Goal: Task Accomplishment & Management: Manage account settings

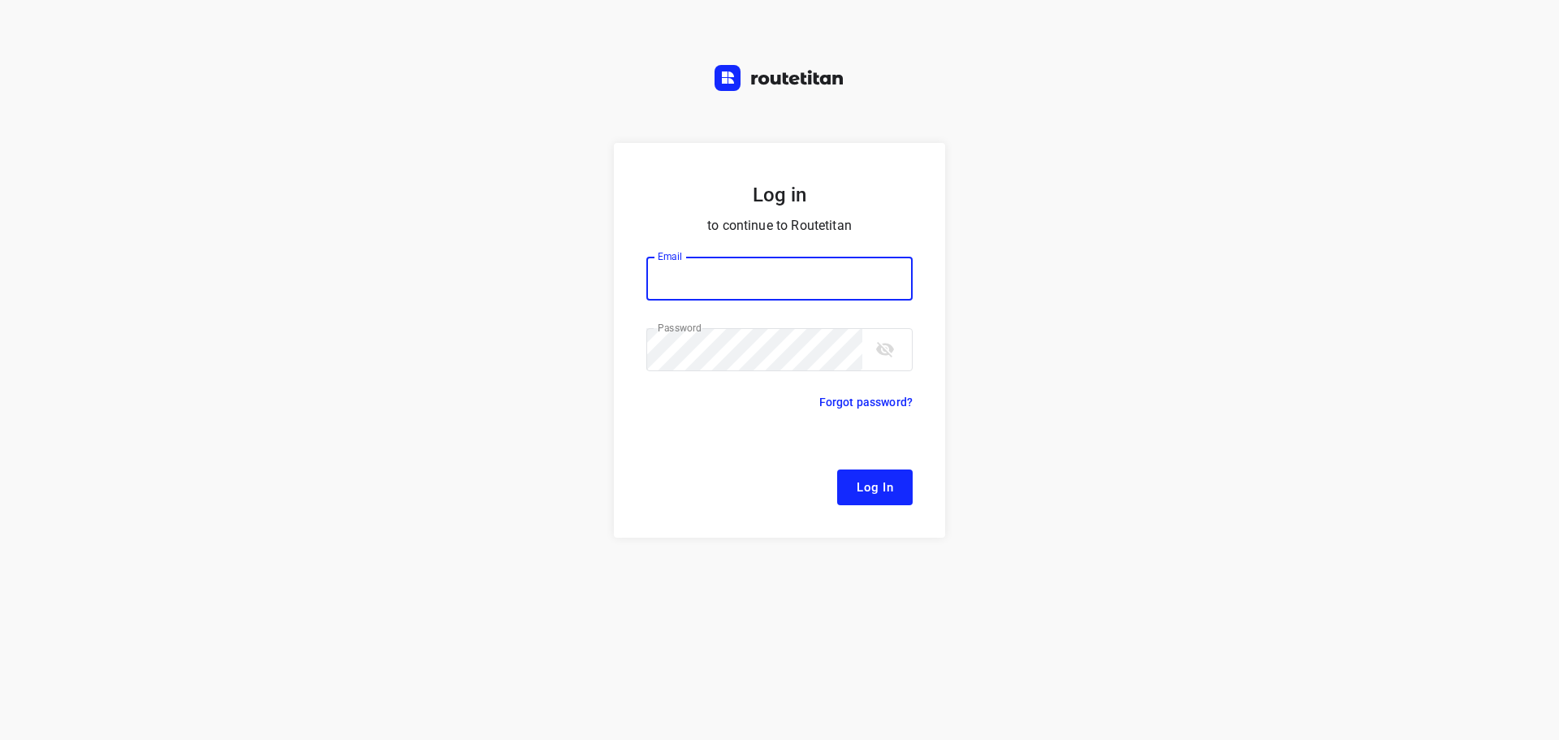
type input "[EMAIL_ADDRESS][DOMAIN_NAME]"
click at [874, 489] on span "Log In" at bounding box center [875, 487] width 37 height 21
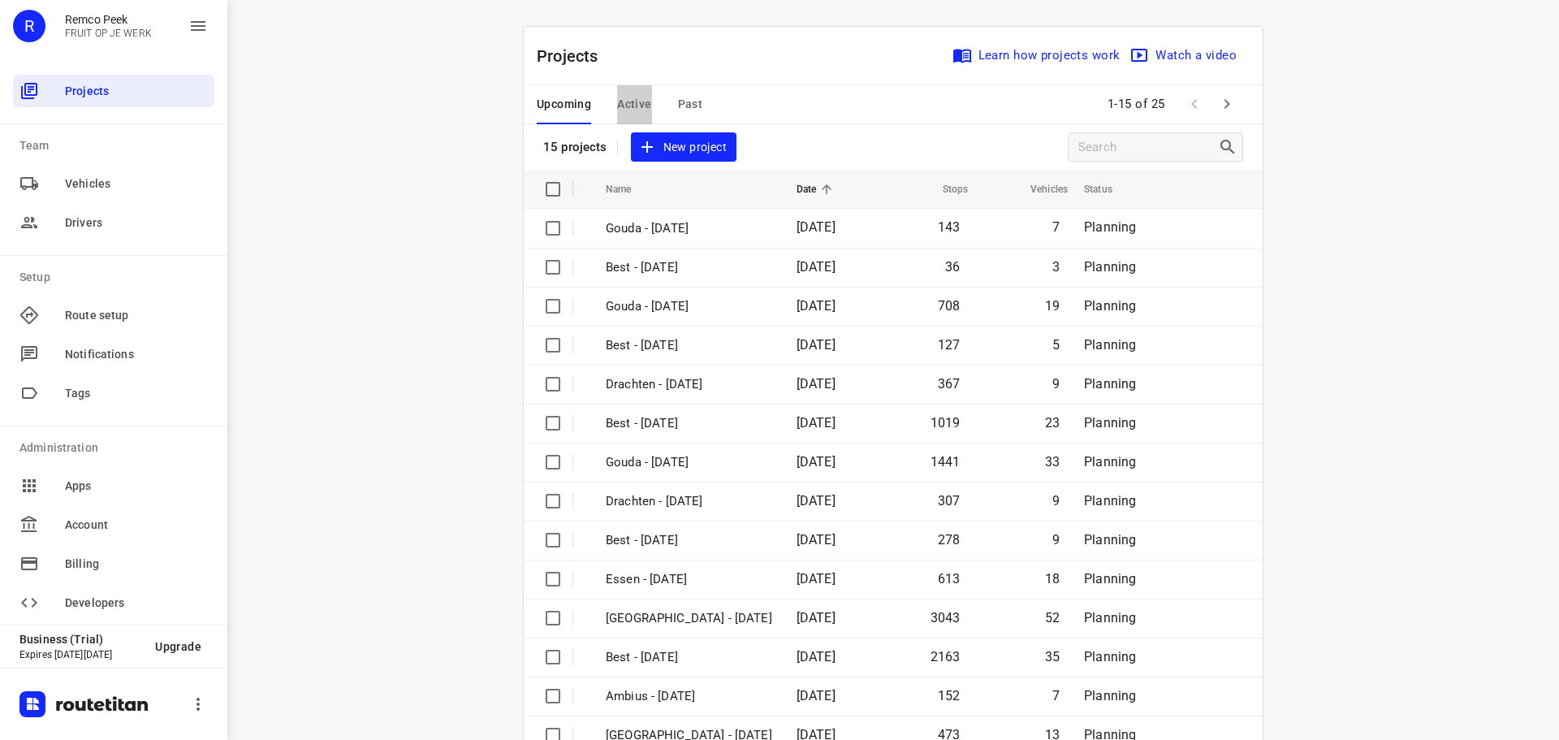
click at [635, 103] on span "Active" at bounding box center [634, 104] width 34 height 20
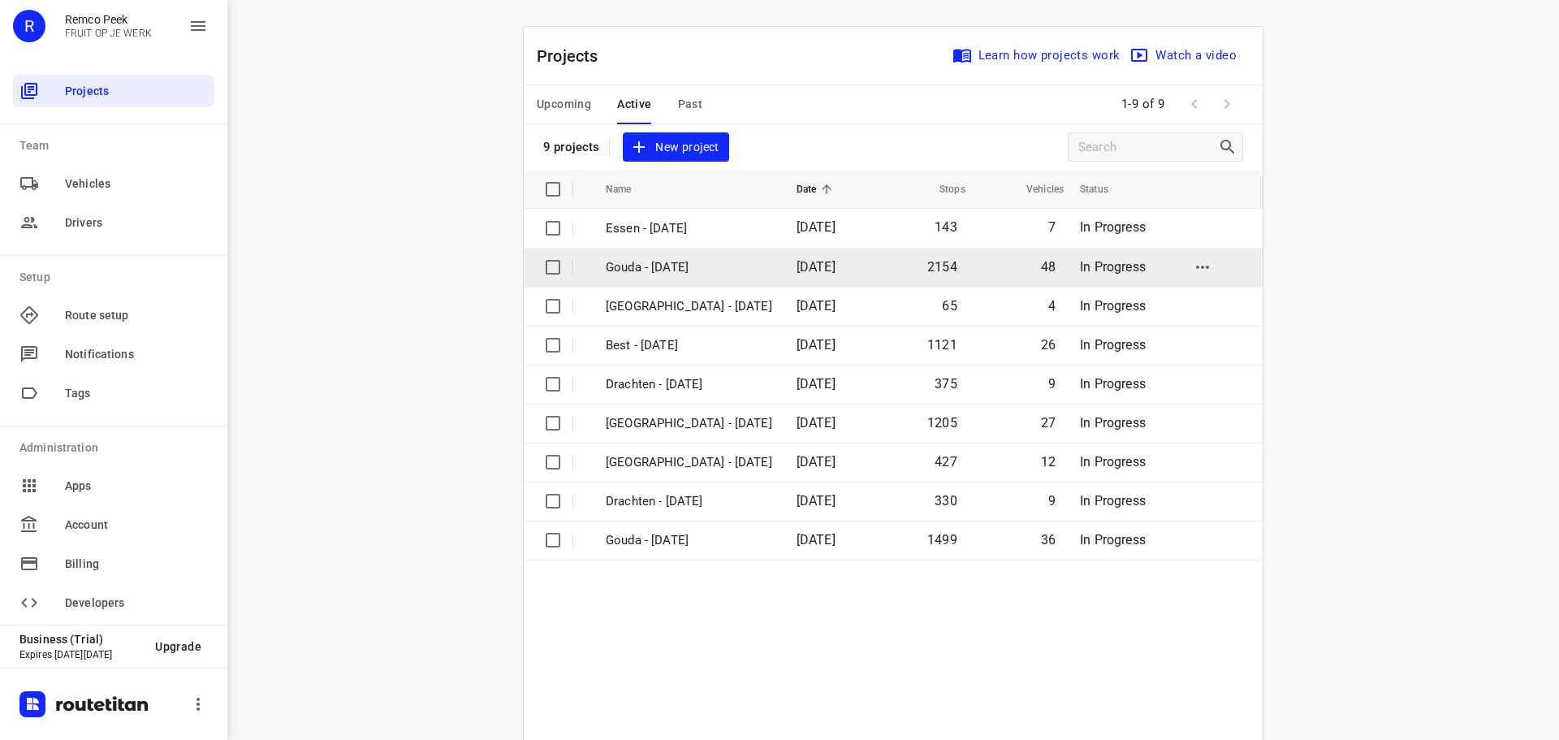
click at [656, 274] on p "Gouda - [DATE]" at bounding box center [689, 267] width 166 height 19
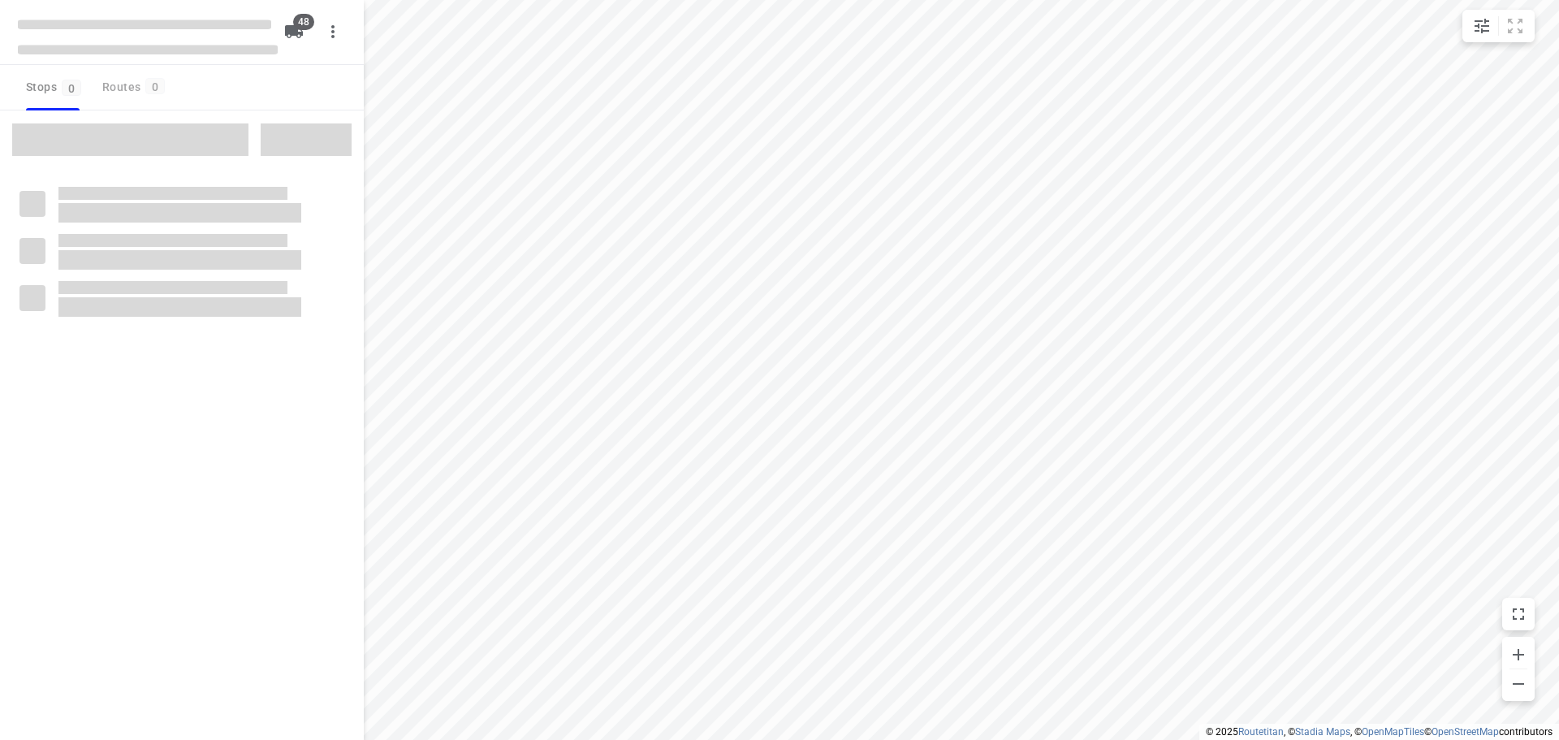
checkbox input "true"
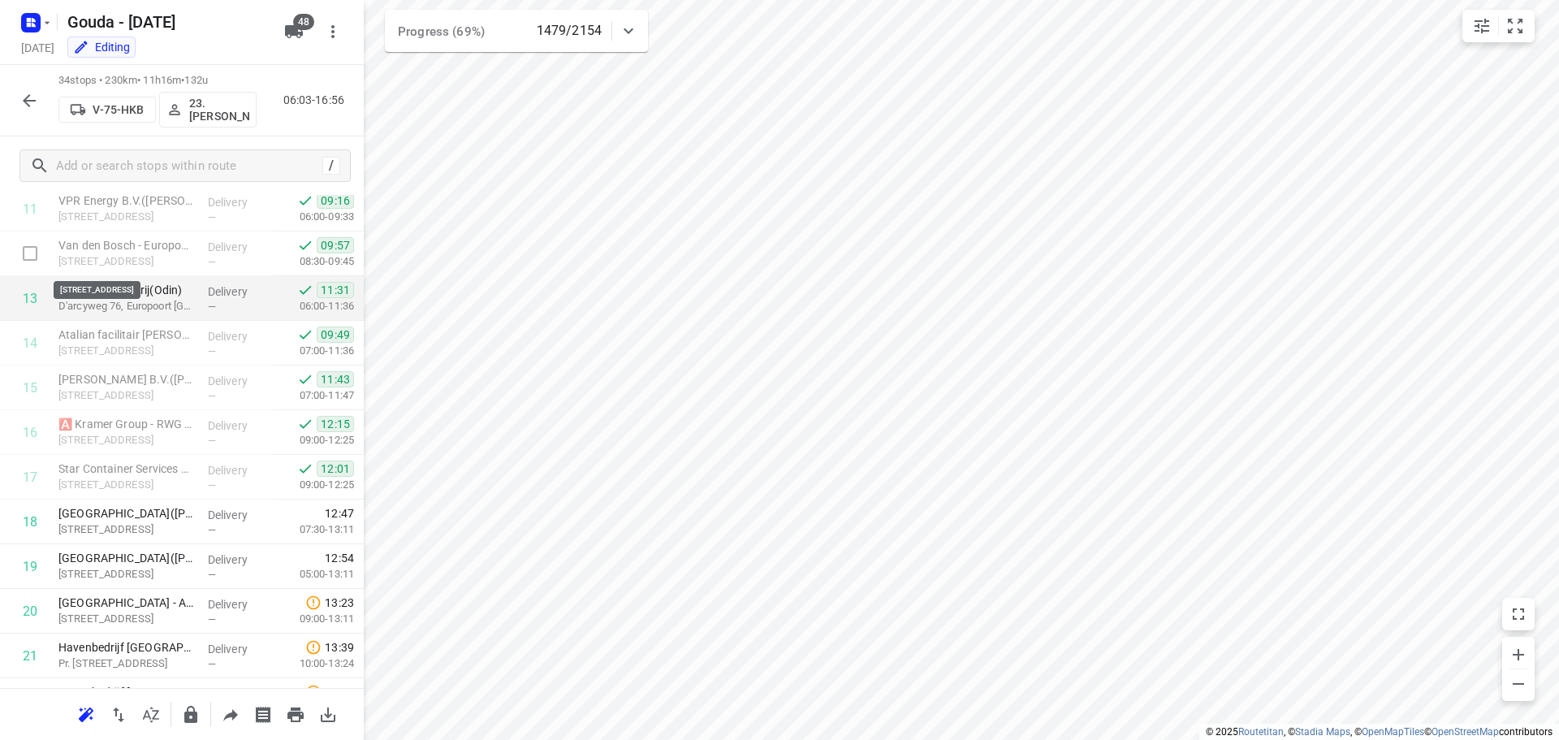
scroll to position [502, 0]
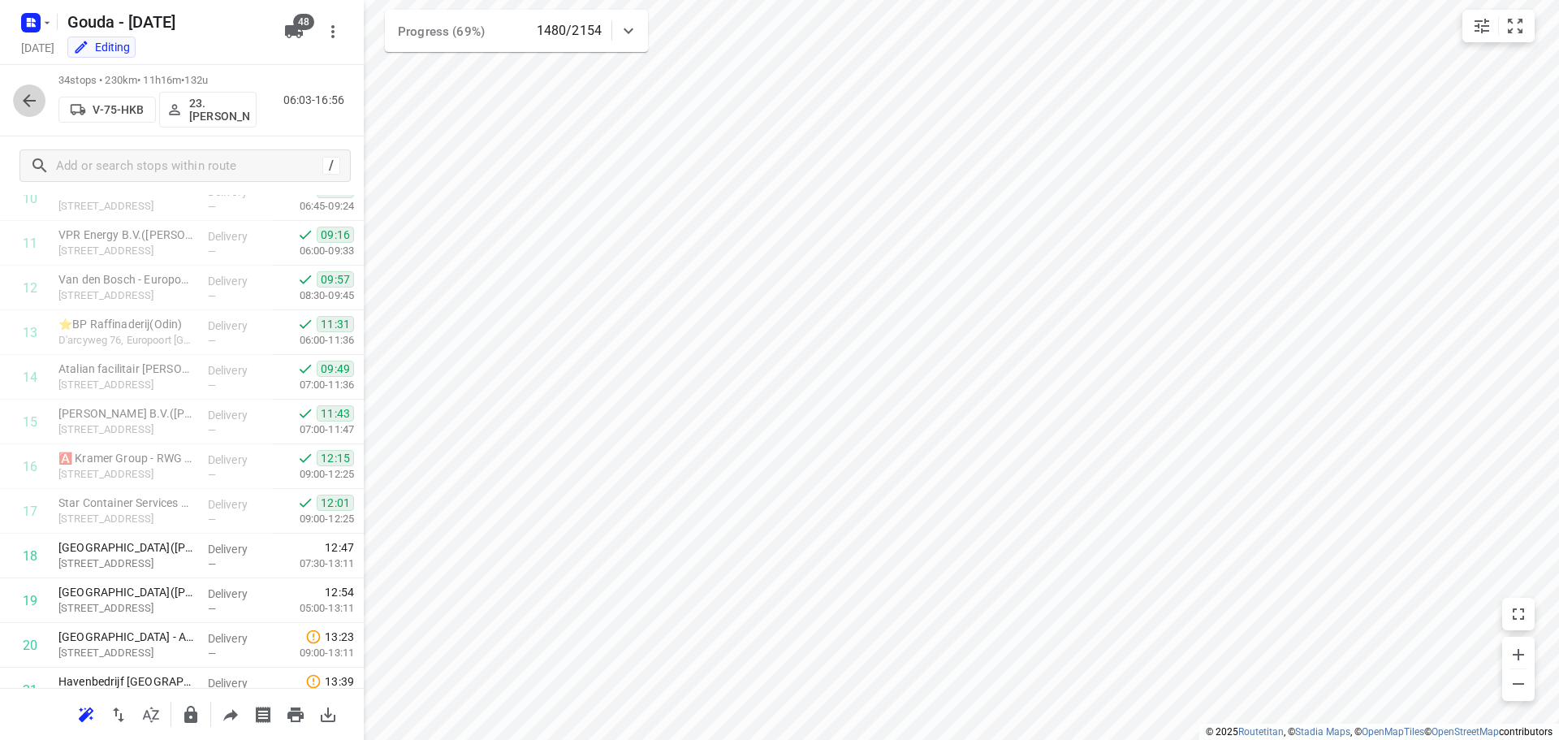
click at [34, 97] on icon "button" at bounding box center [28, 100] width 19 height 19
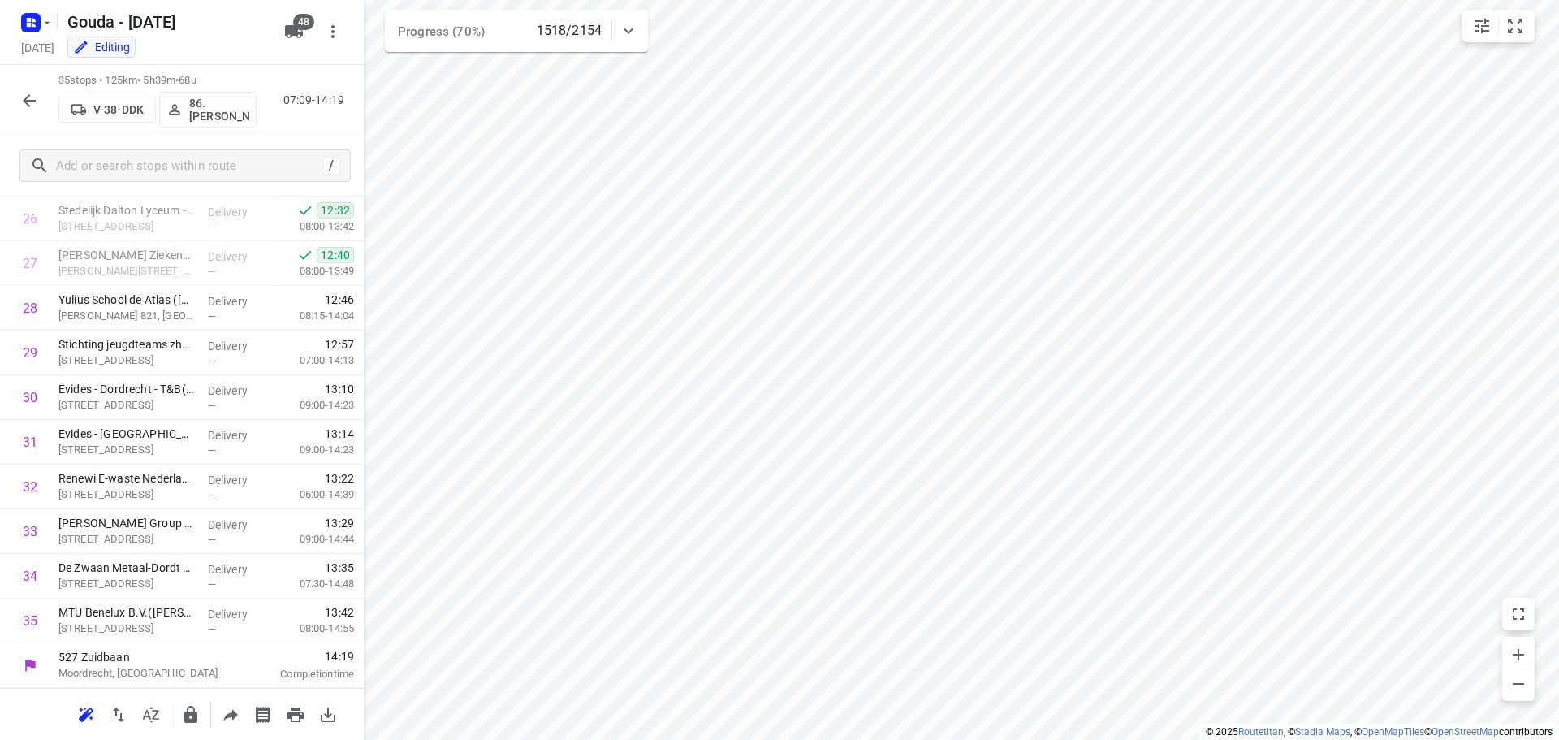
scroll to position [1196, 0]
click at [20, 94] on icon "button" at bounding box center [28, 100] width 19 height 19
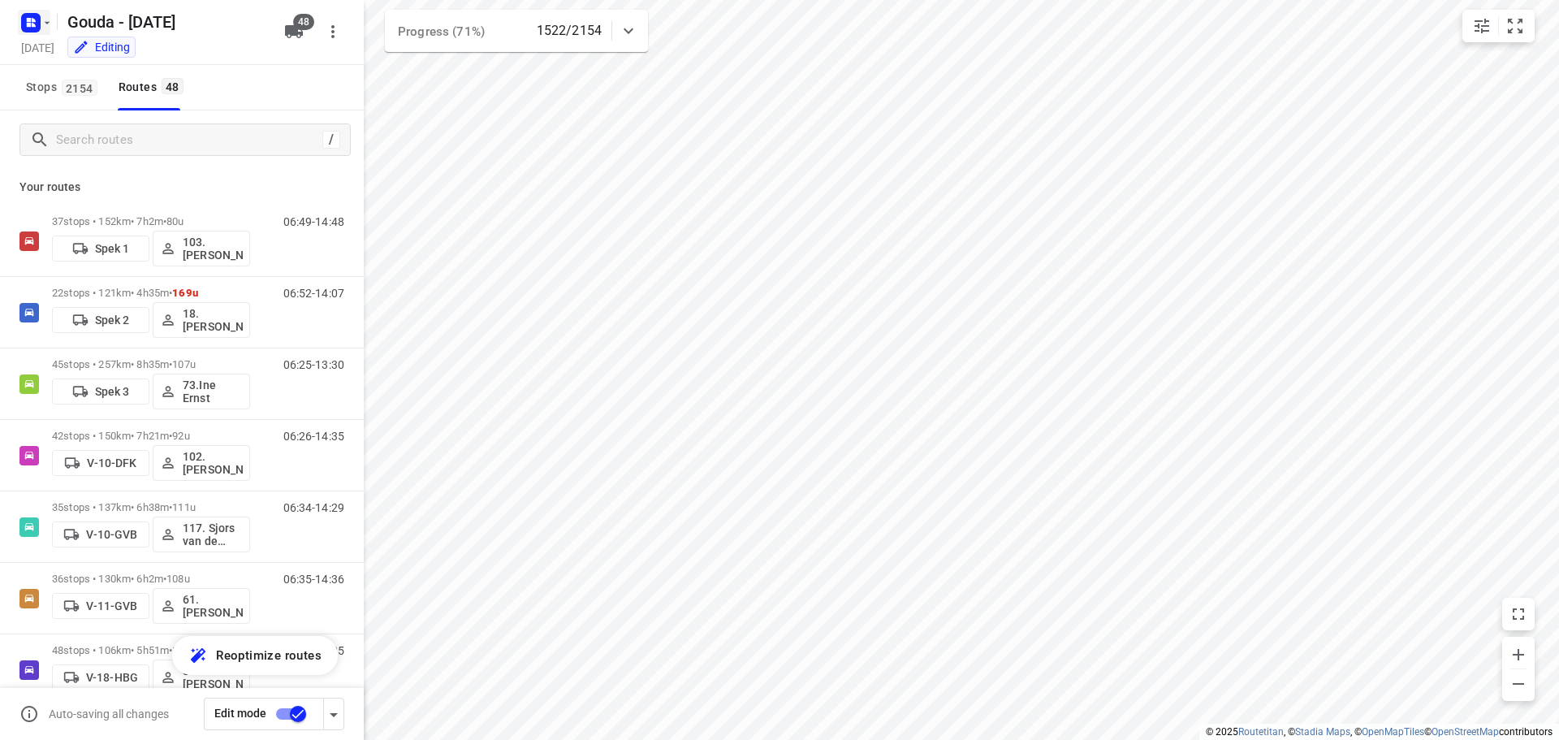
click at [41, 24] on icon "button" at bounding box center [47, 22] width 13 height 13
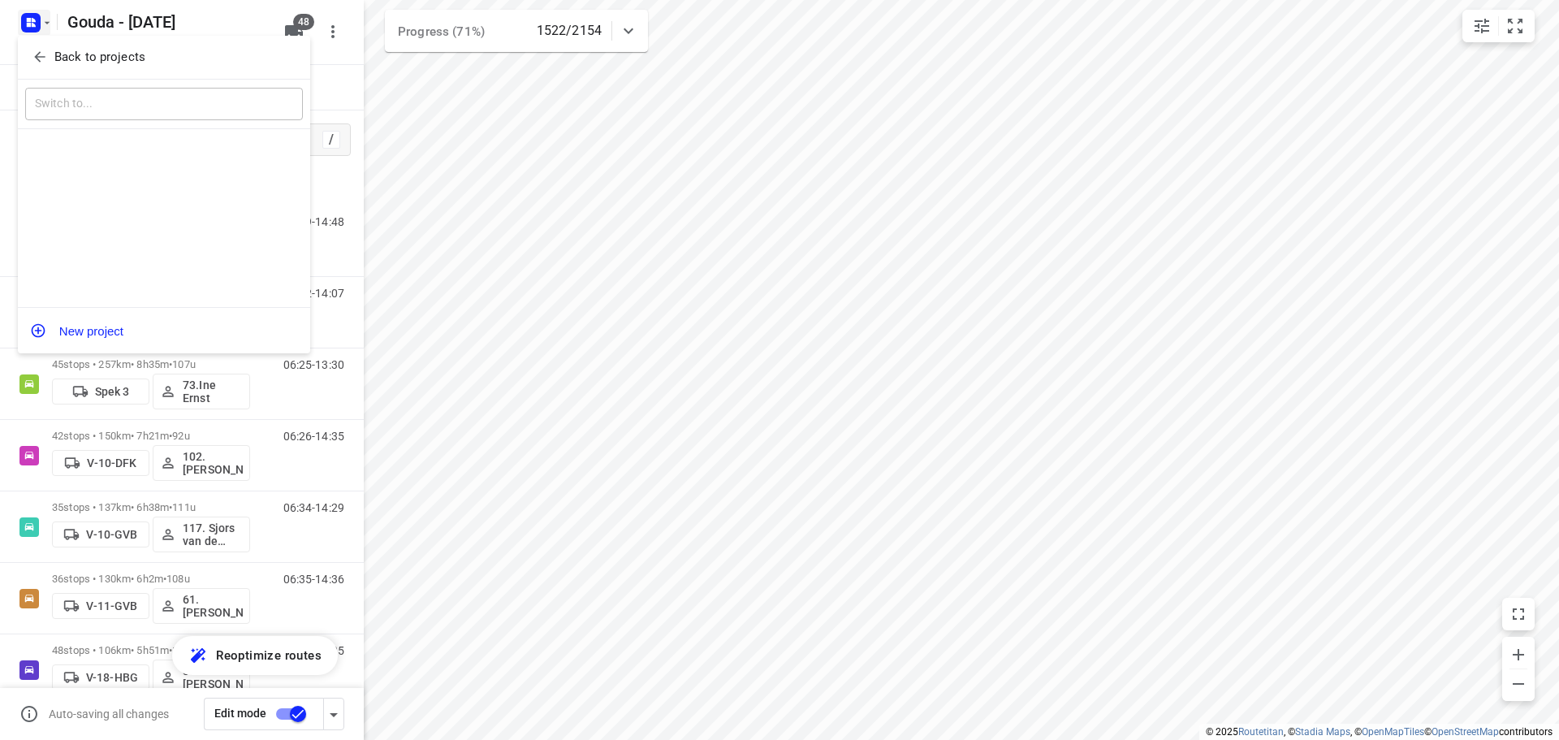
click at [54, 55] on p "Back to projects" at bounding box center [99, 57] width 91 height 19
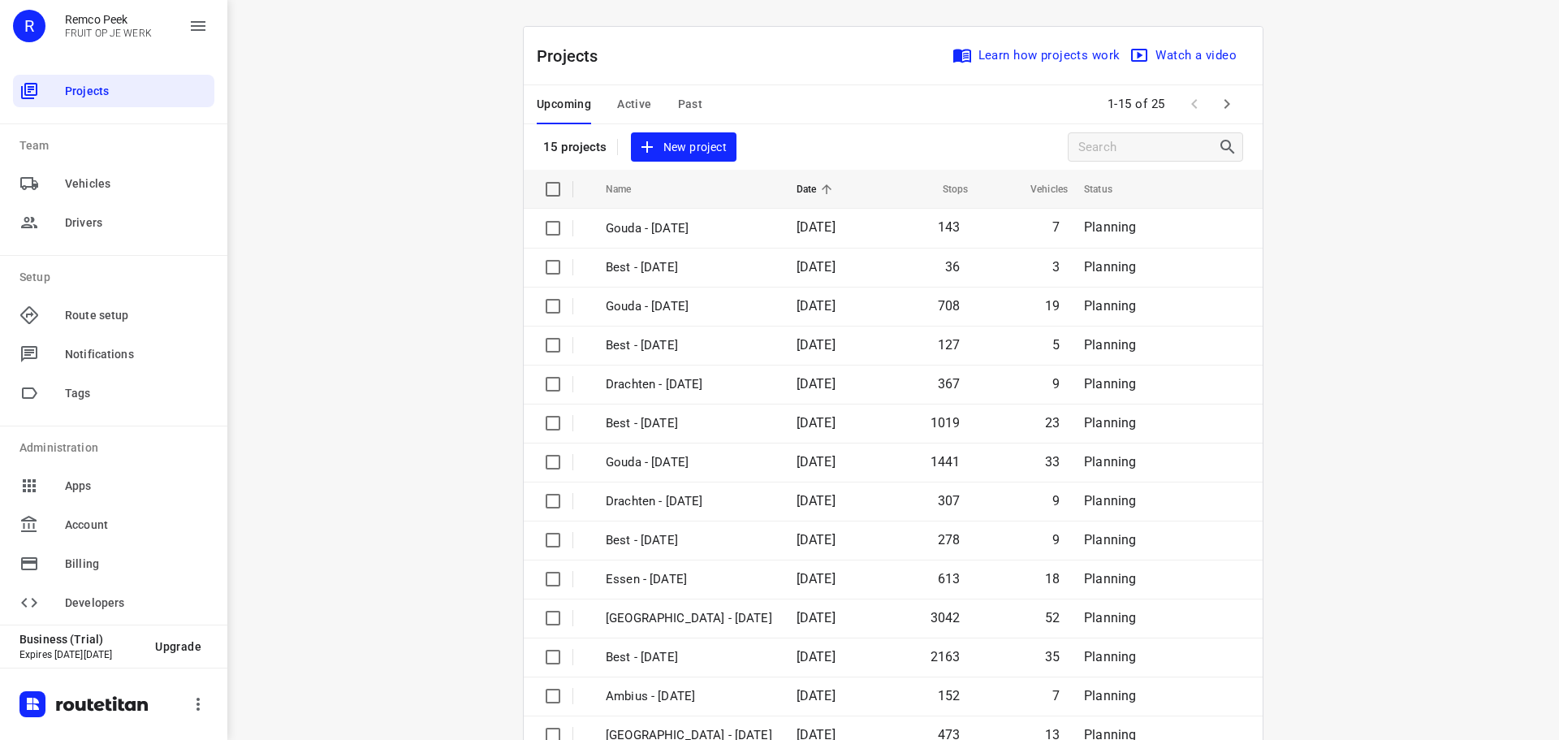
click at [622, 97] on span "Active" at bounding box center [634, 104] width 34 height 20
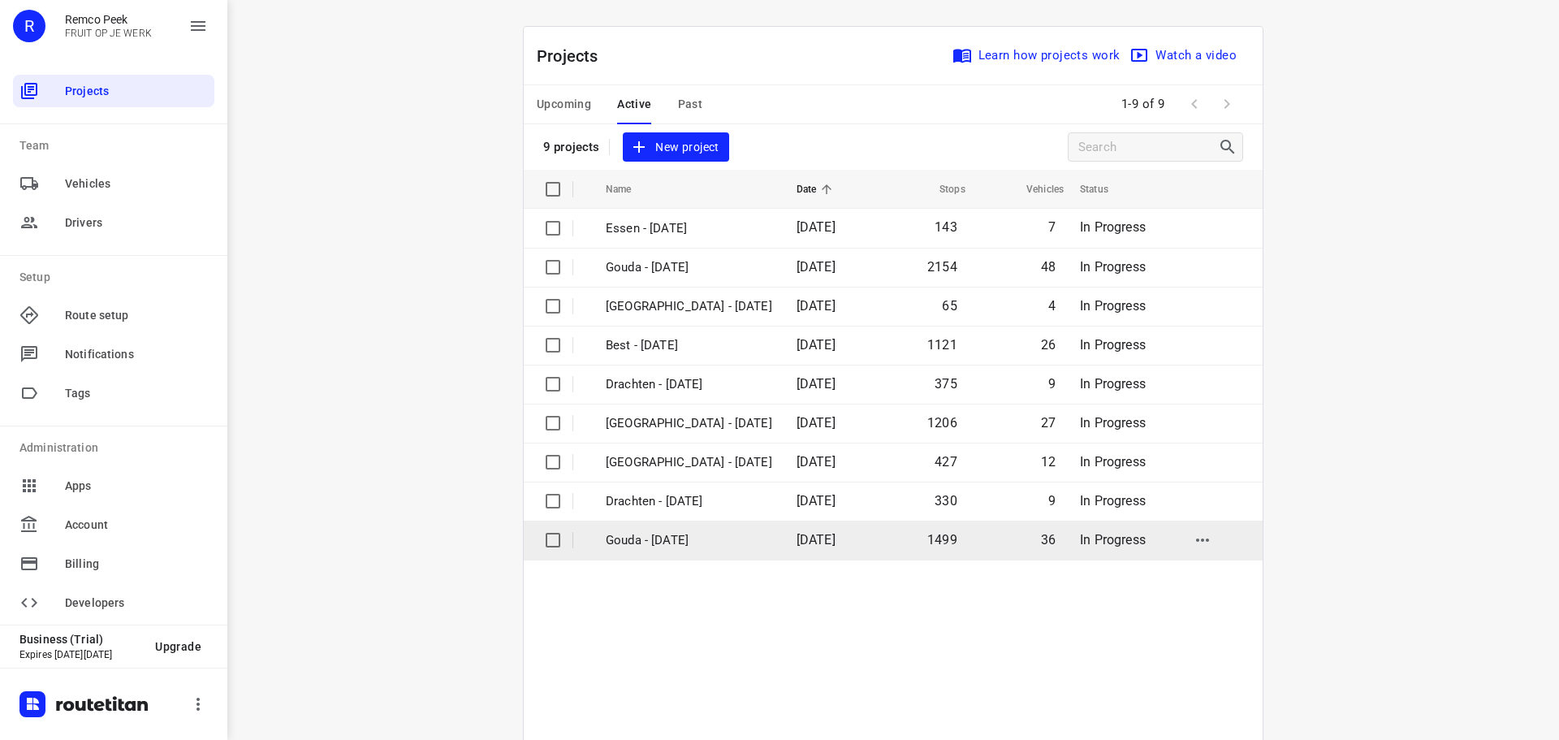
click at [678, 543] on p "Gouda - [DATE]" at bounding box center [689, 540] width 166 height 19
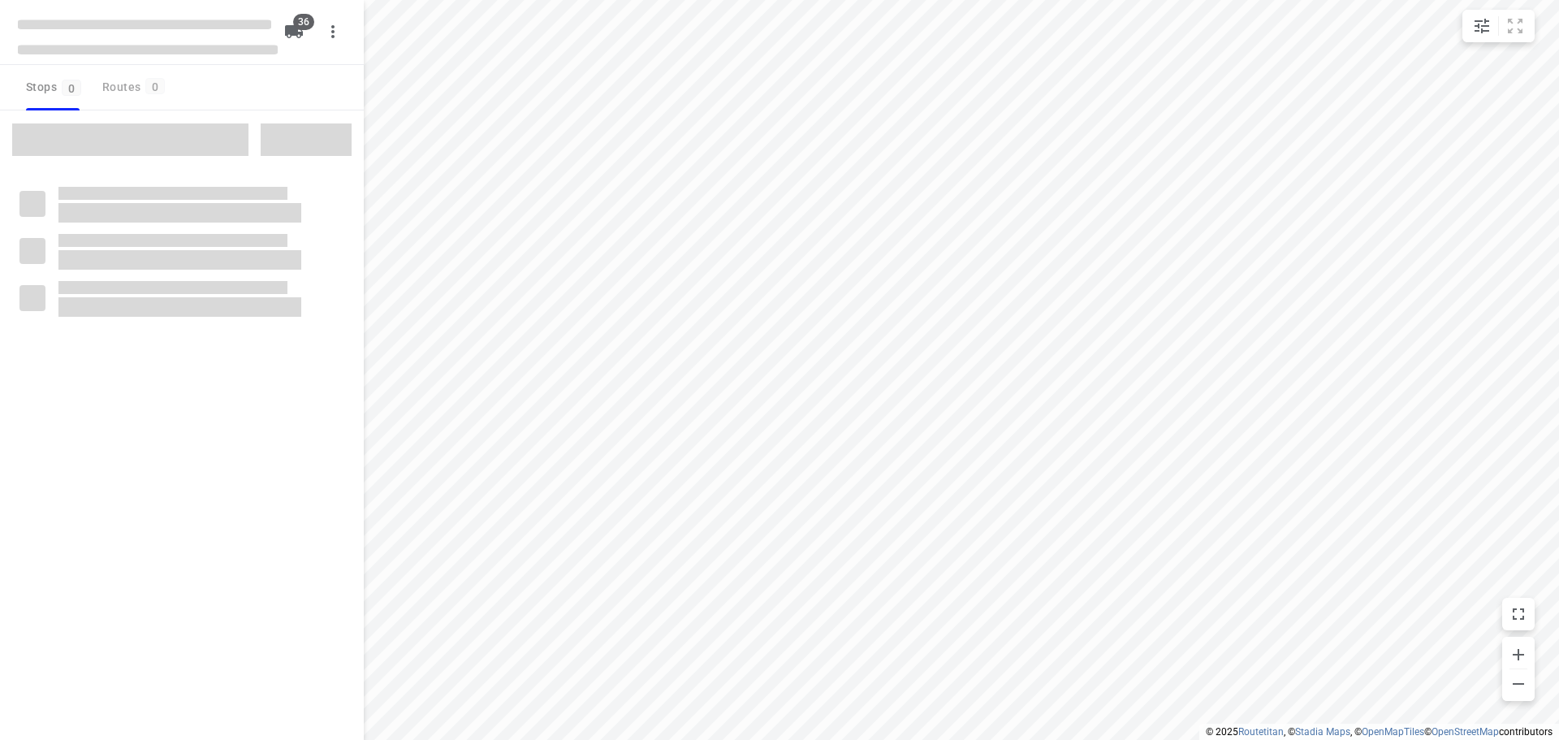
checkbox input "true"
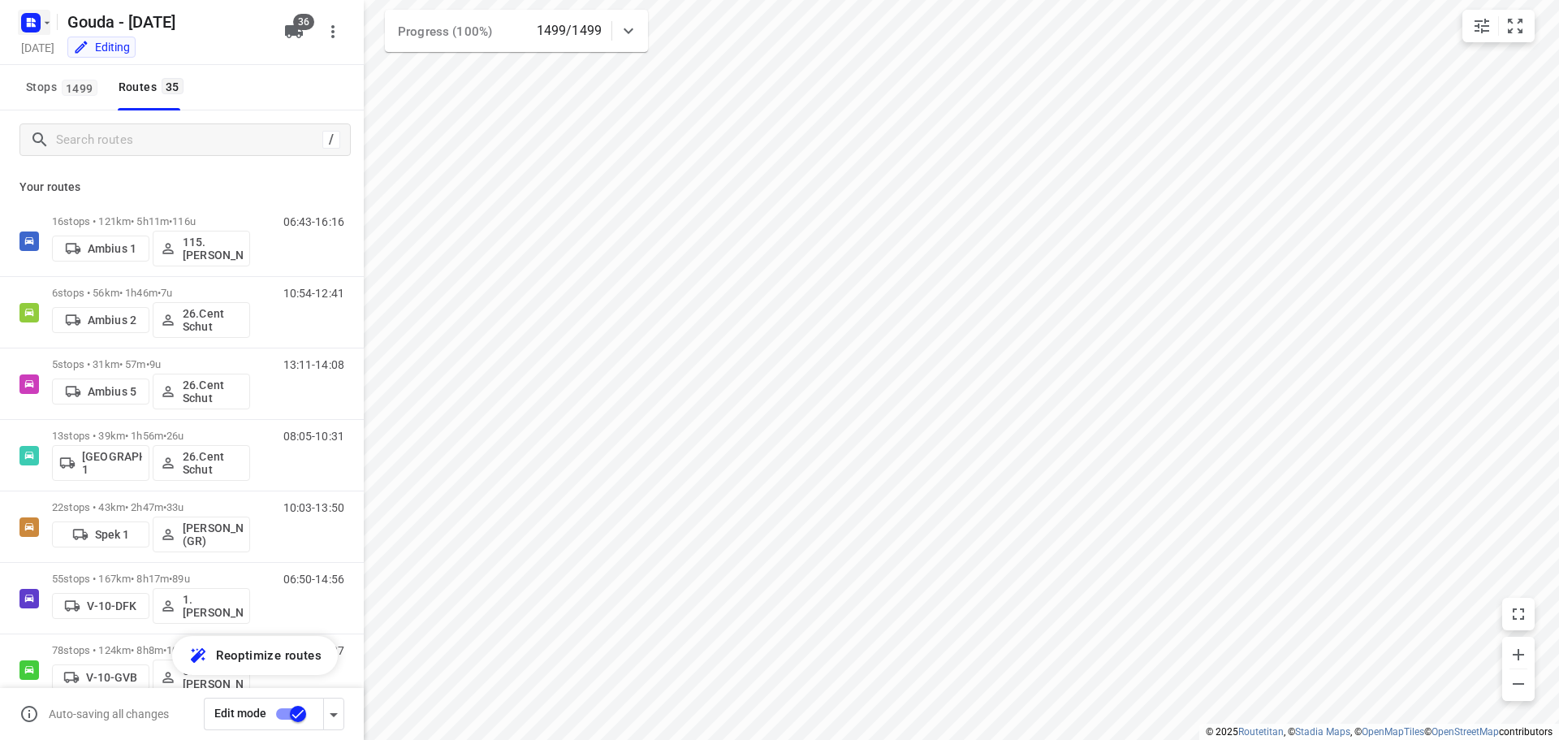
click at [27, 24] on icon "button" at bounding box center [29, 25] width 4 height 4
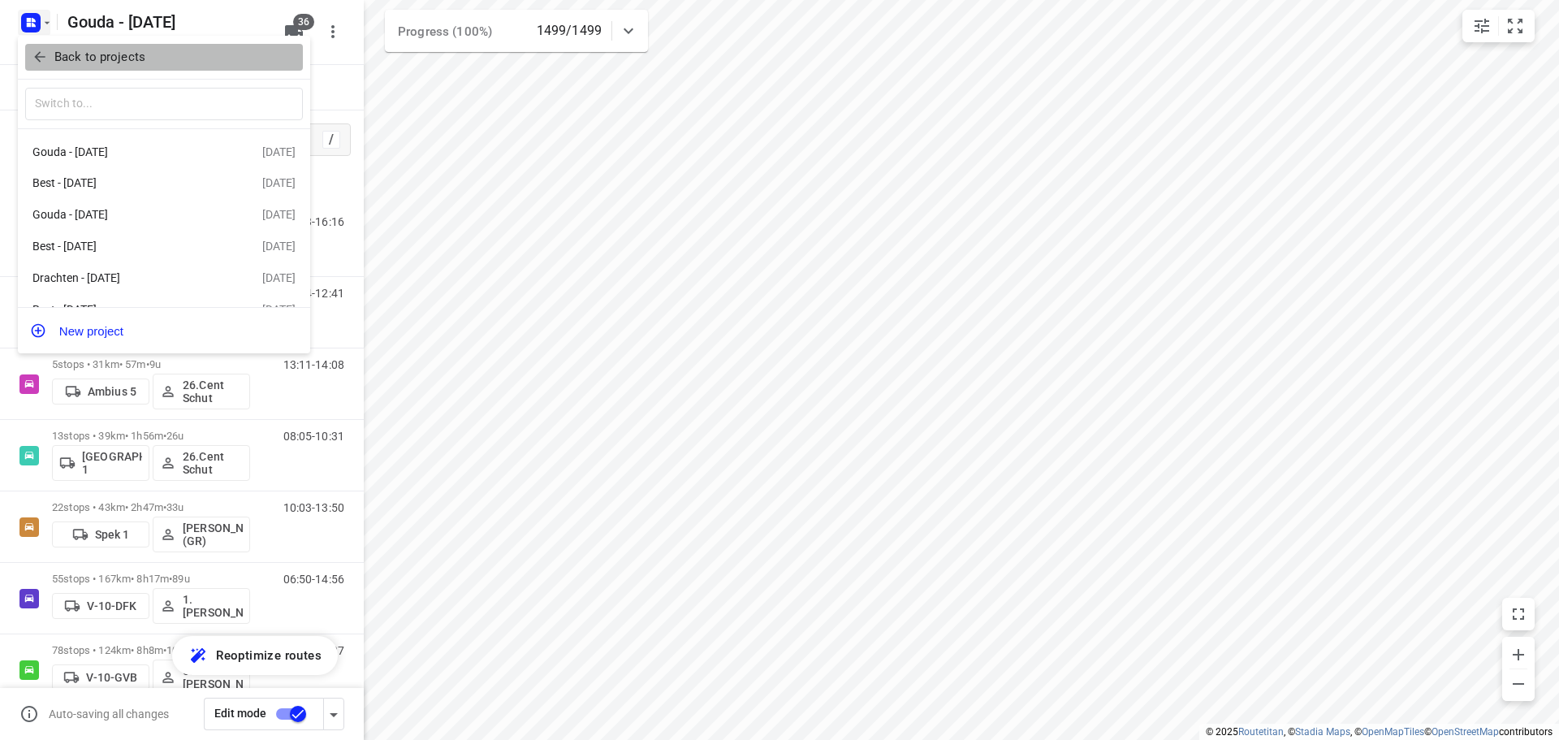
click at [41, 50] on icon "button" at bounding box center [40, 57] width 16 height 16
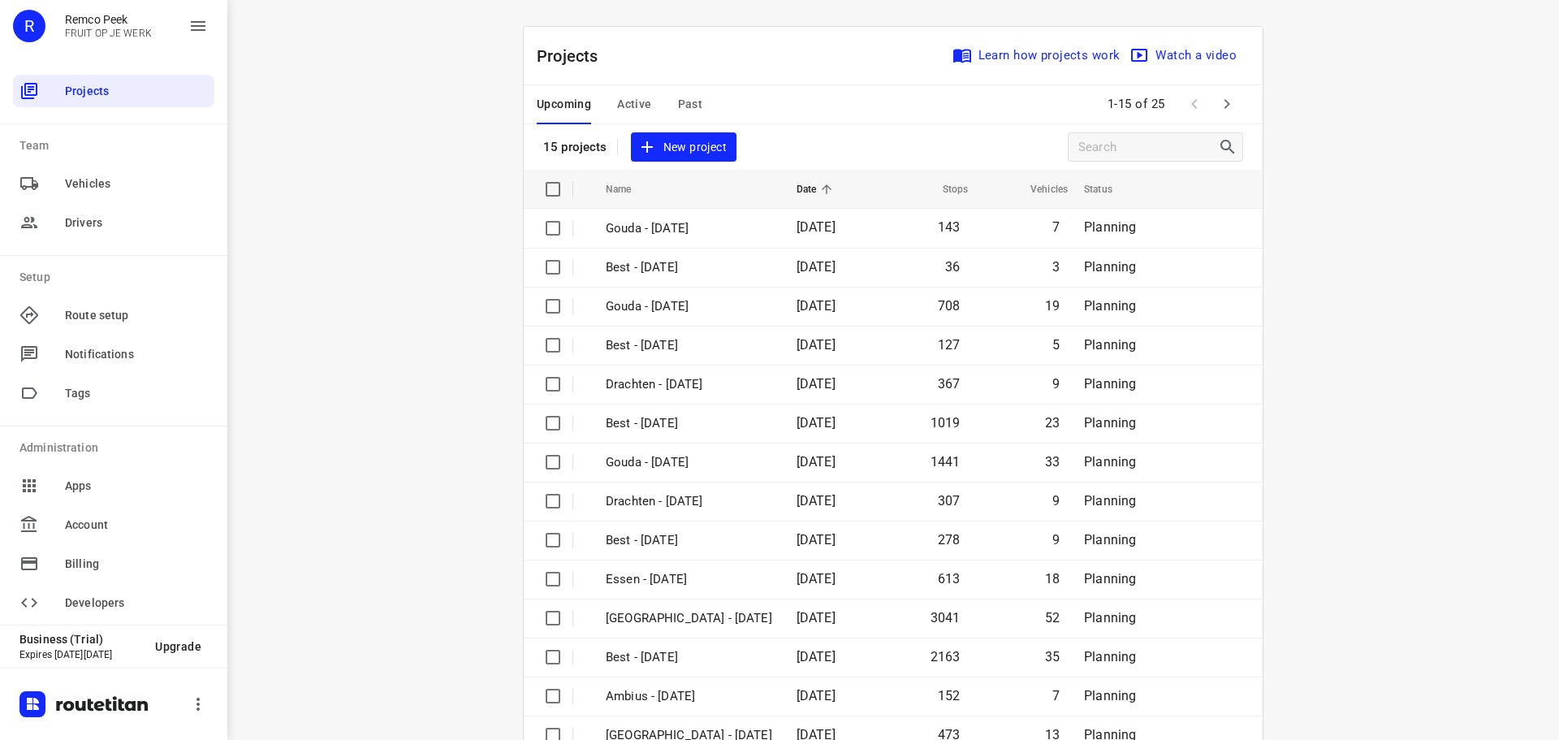
click at [633, 97] on span "Active" at bounding box center [634, 104] width 34 height 20
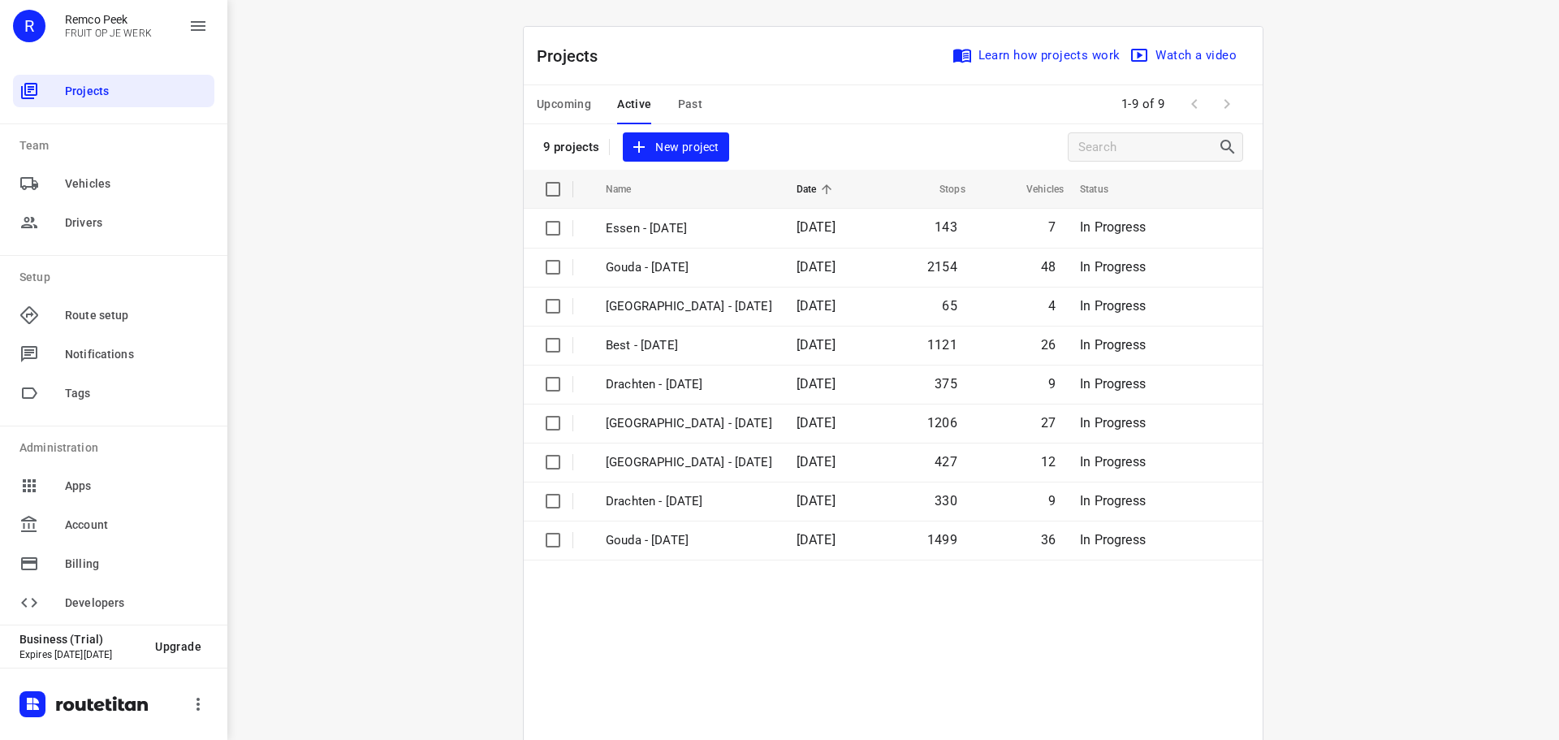
click at [692, 99] on span "Past" at bounding box center [690, 104] width 25 height 20
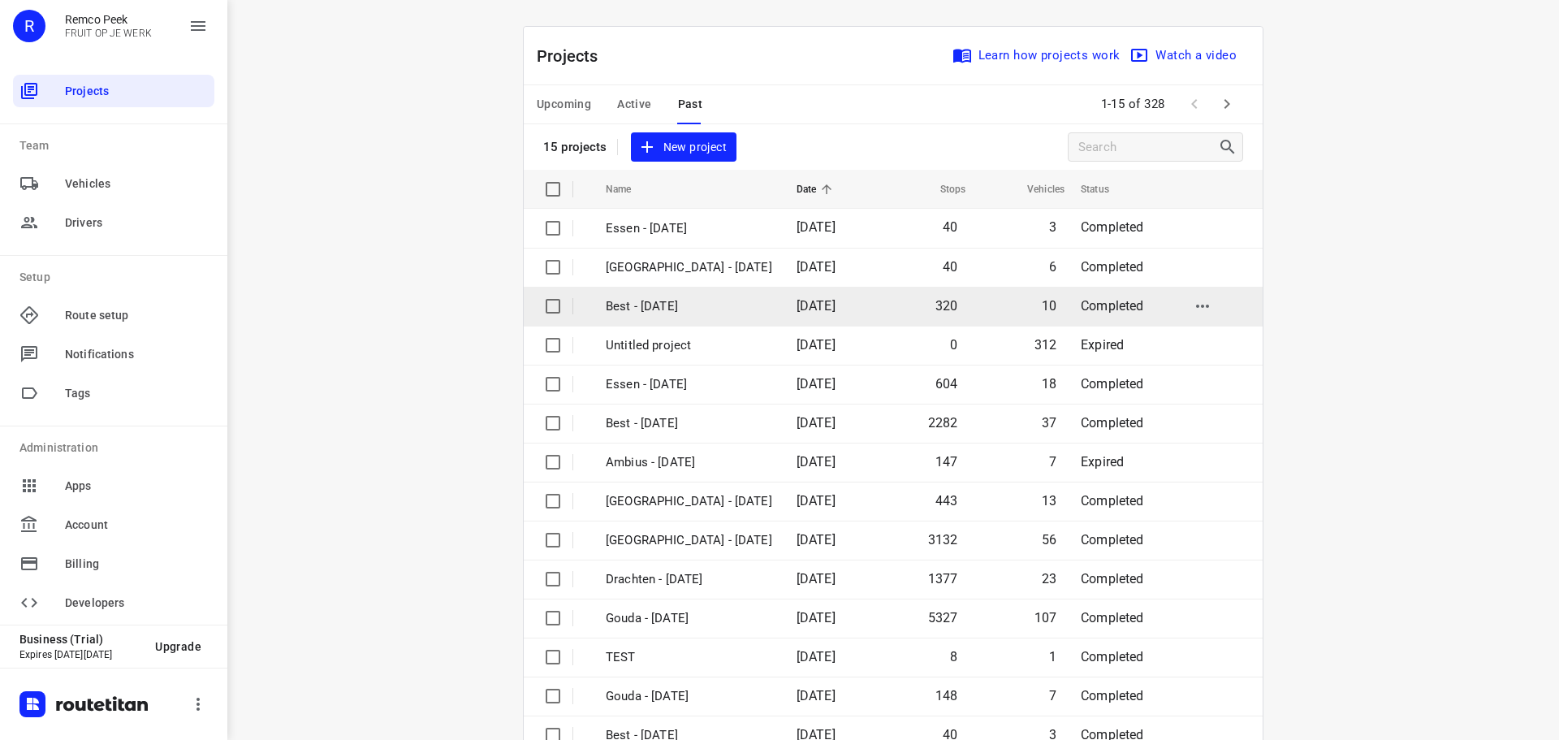
click at [672, 303] on p "Best - [DATE]" at bounding box center [689, 306] width 166 height 19
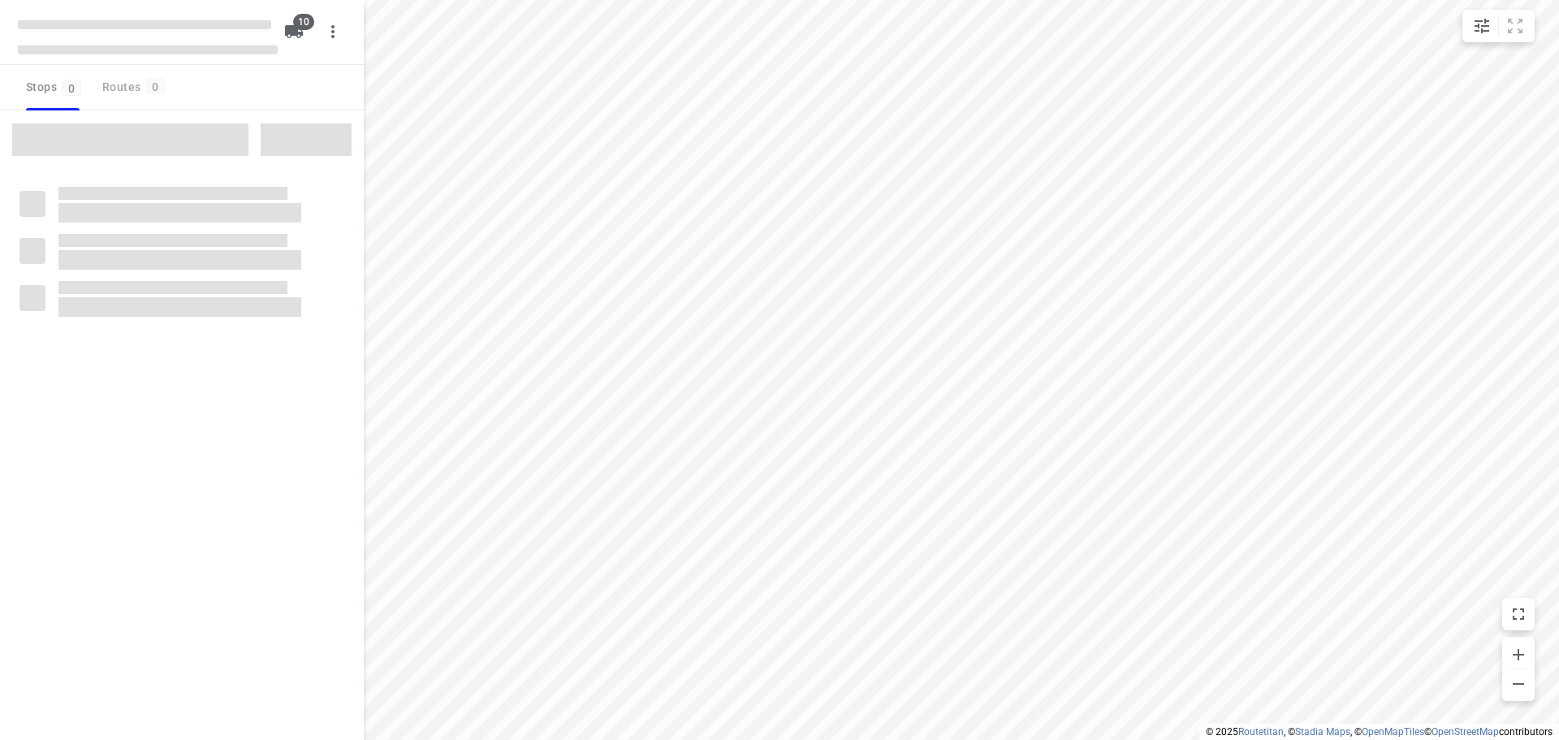
checkbox input "true"
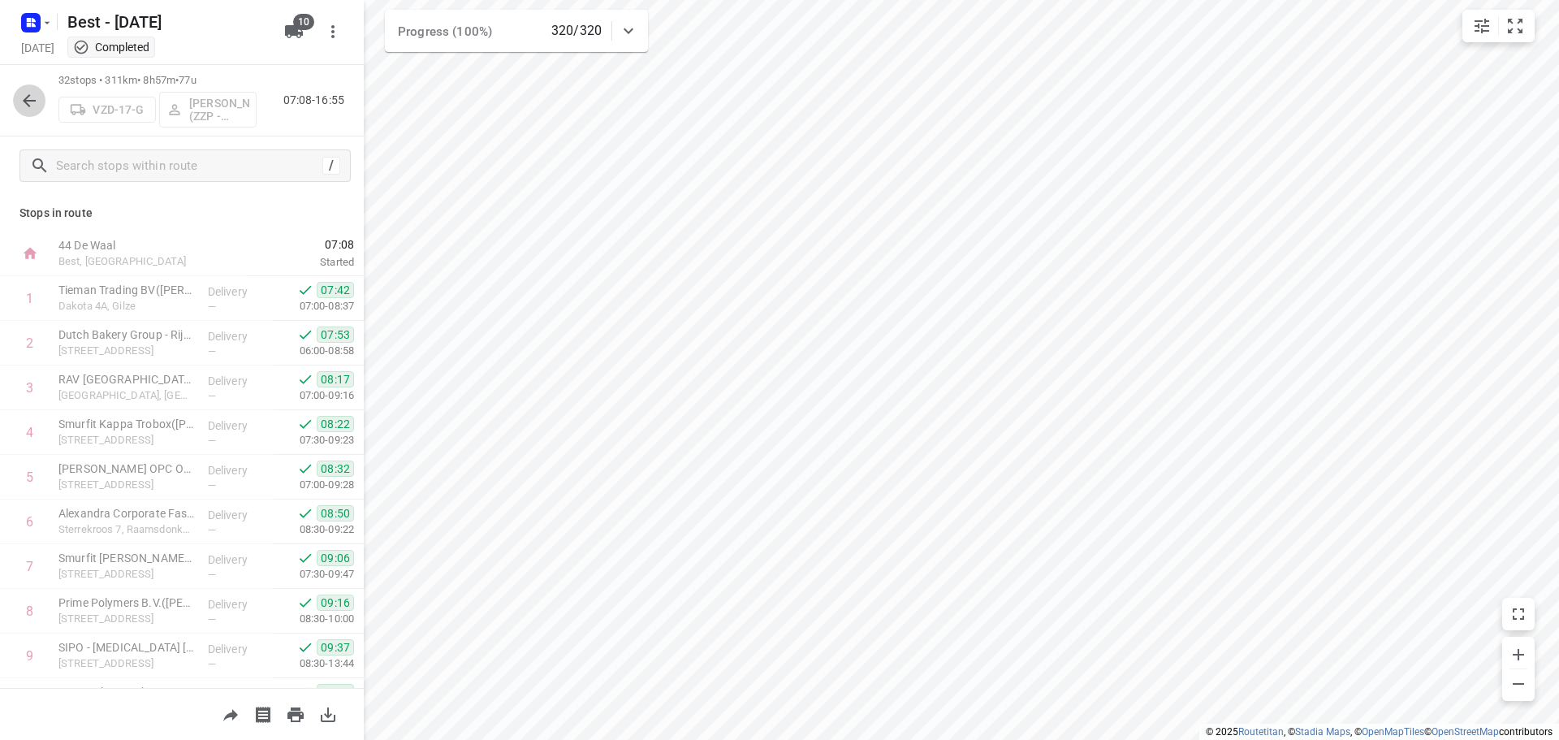
click at [27, 106] on icon "button" at bounding box center [28, 100] width 19 height 19
